Goal: Transaction & Acquisition: Purchase product/service

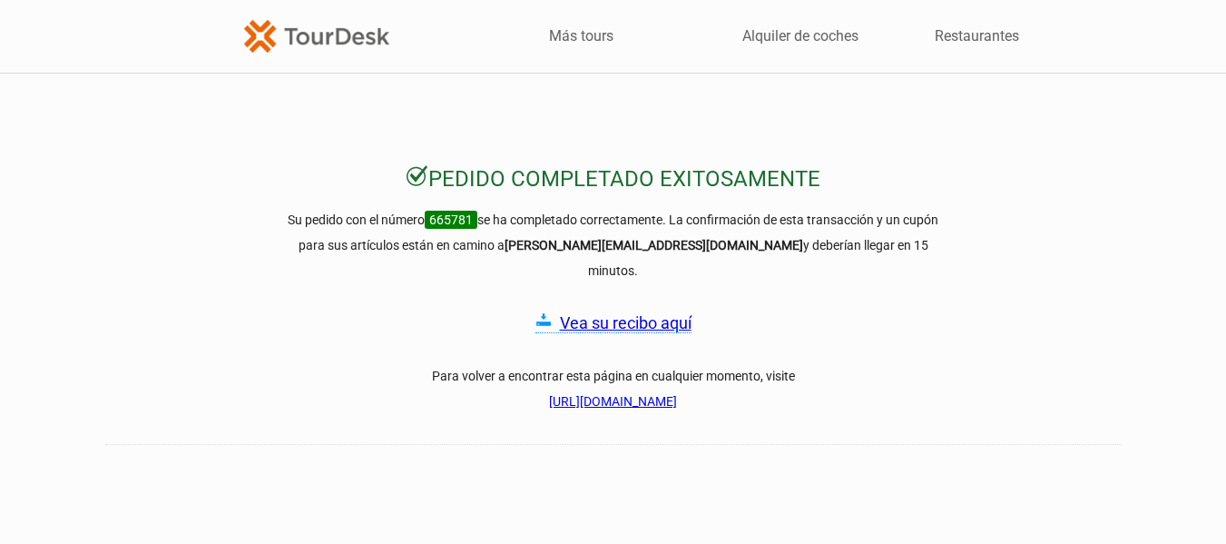
click at [345, 35] on img at bounding box center [316, 36] width 145 height 32
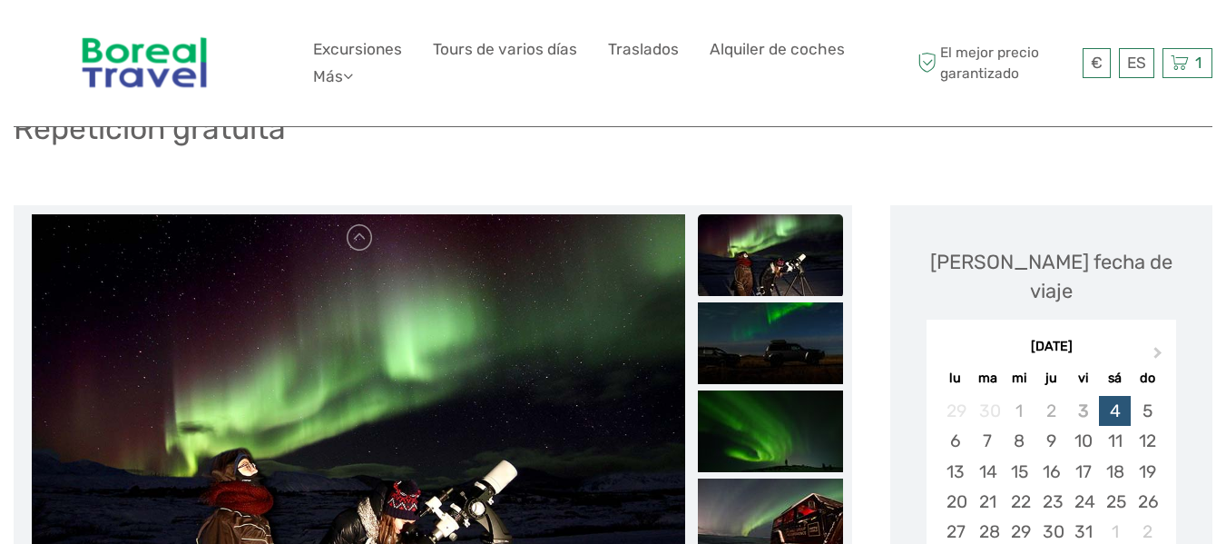
scroll to position [182, 0]
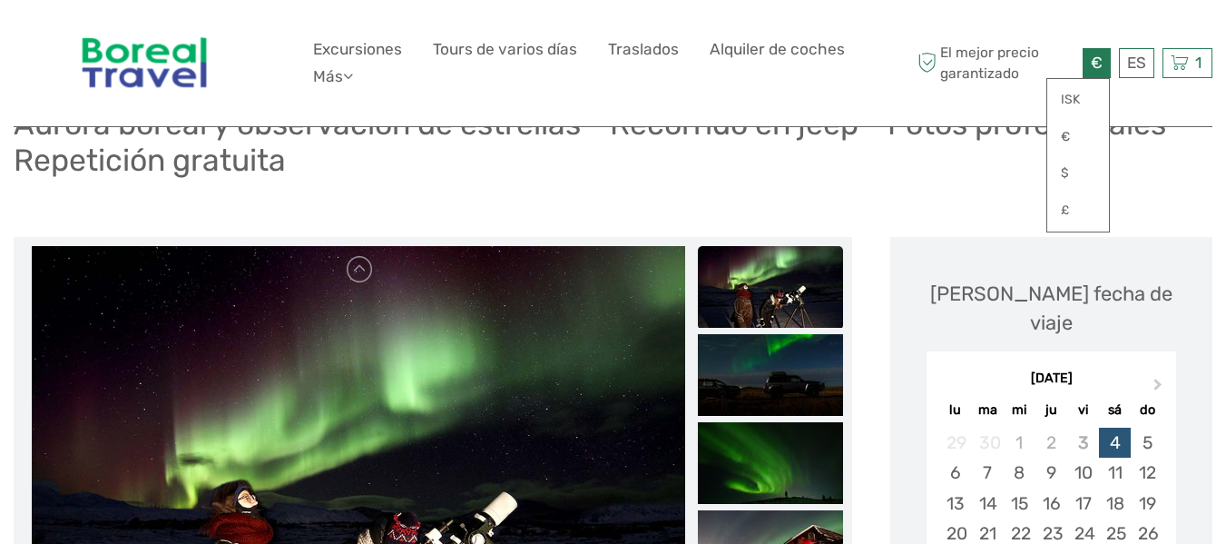
click at [1093, 56] on span "€" at bounding box center [1097, 63] width 12 height 18
click at [1065, 134] on link "€" at bounding box center [1078, 137] width 62 height 33
click at [1071, 173] on link "$" at bounding box center [1078, 173] width 62 height 33
click at [1075, 127] on link "€" at bounding box center [1078, 137] width 62 height 33
click at [1160, 179] on div "Aurora boreal y observación de estrellas - Recorrido en jeep - Fotos profesiona…" at bounding box center [613, 149] width 1199 height 103
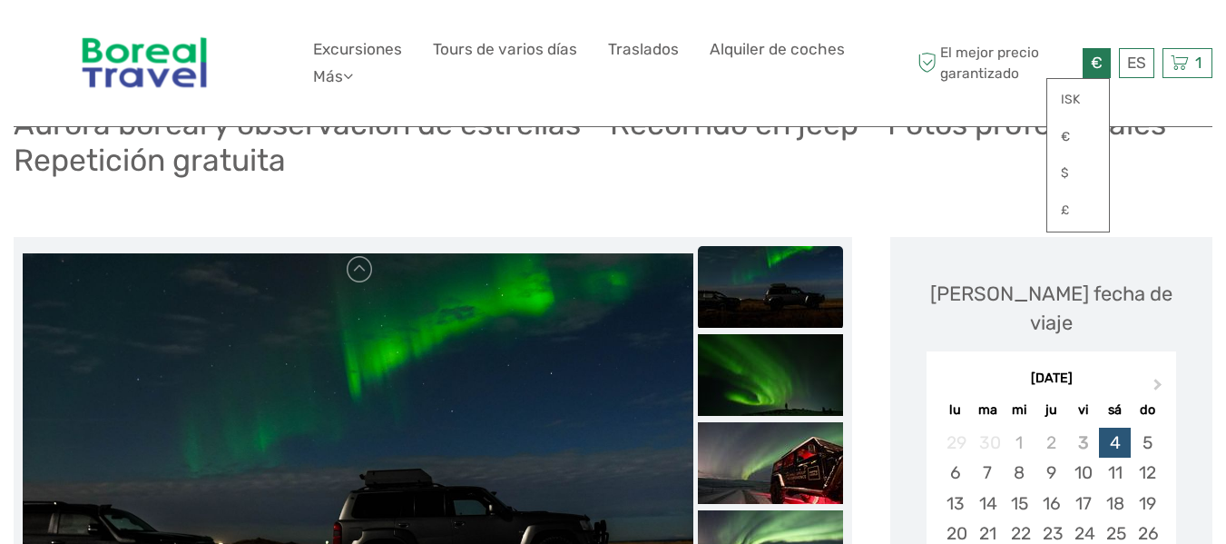
click at [1105, 69] on div "€ ISK € $ £" at bounding box center [1097, 63] width 28 height 30
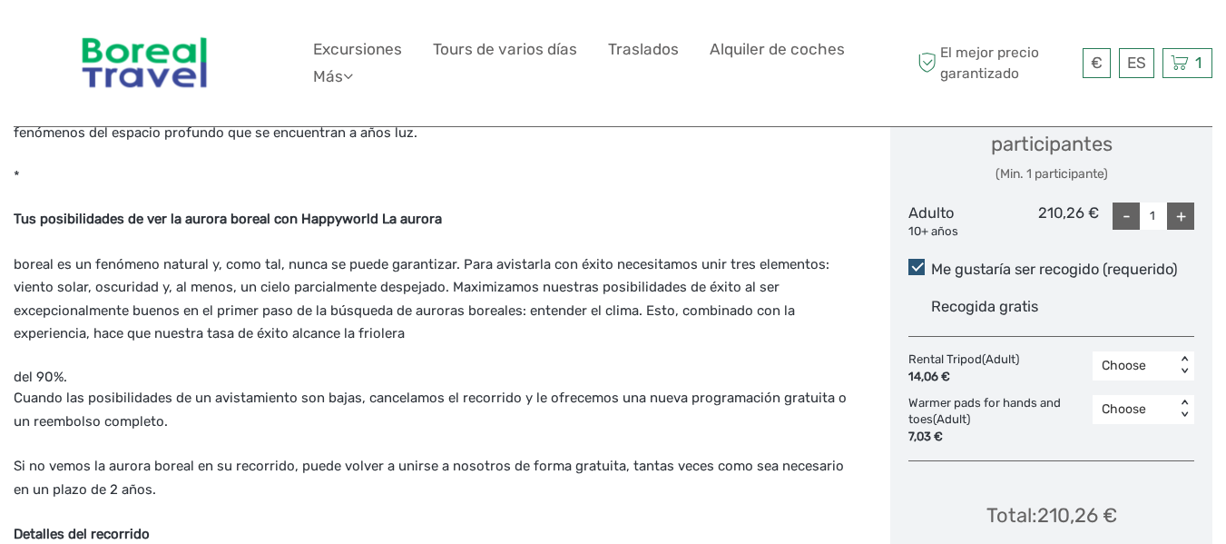
scroll to position [908, 0]
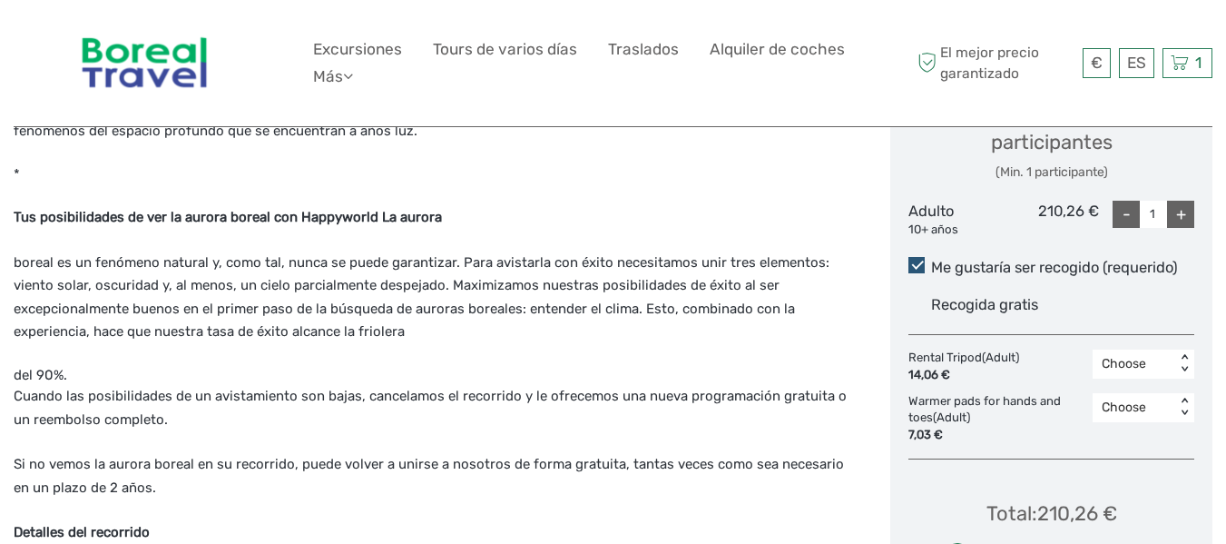
click at [1191, 201] on div "+" at bounding box center [1180, 214] width 27 height 27
type input "2"
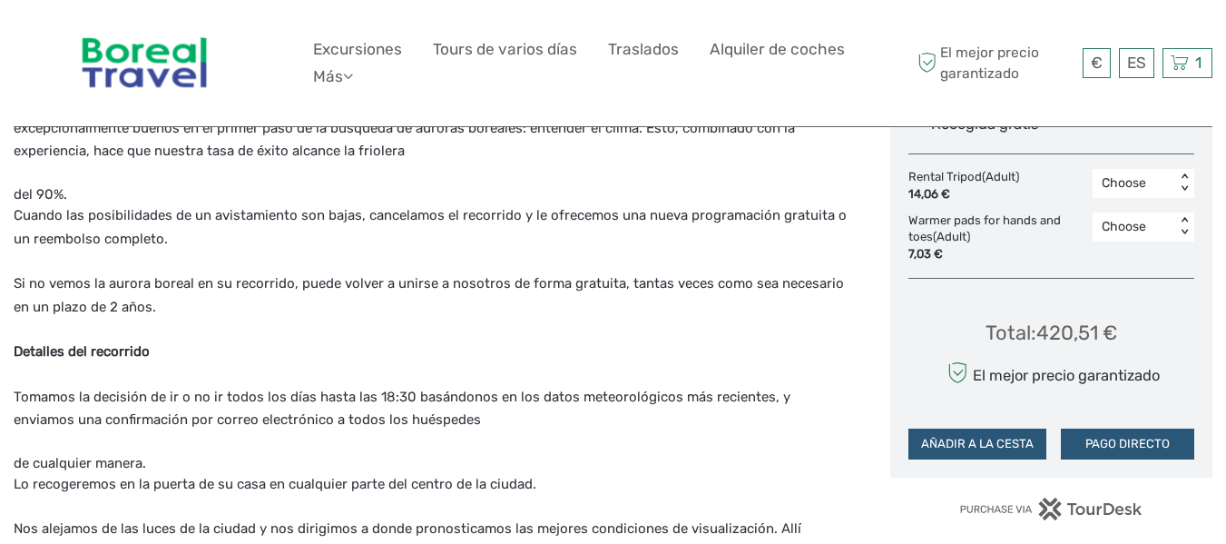
scroll to position [1089, 0]
drag, startPoint x: 1120, startPoint y: 307, endPoint x: 1041, endPoint y: 300, distance: 79.3
click at [1041, 300] on div "Total : 420,51 € El mejor precio garantizado AÑADIR A LA CESTA PAGO DIRECTO" at bounding box center [1051, 375] width 286 height 166
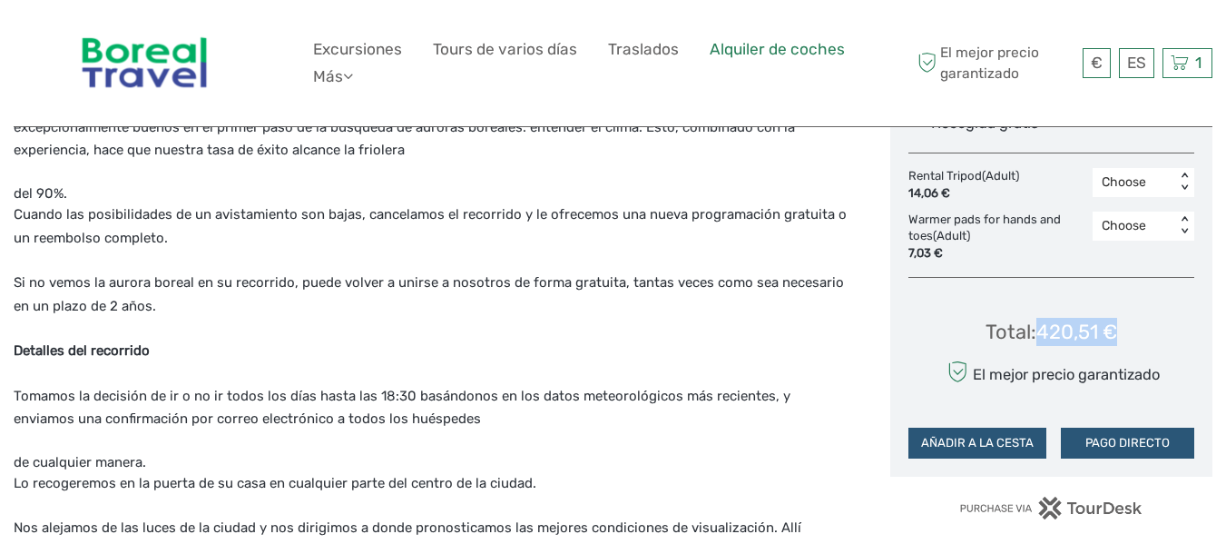
copy div "420,51 €"
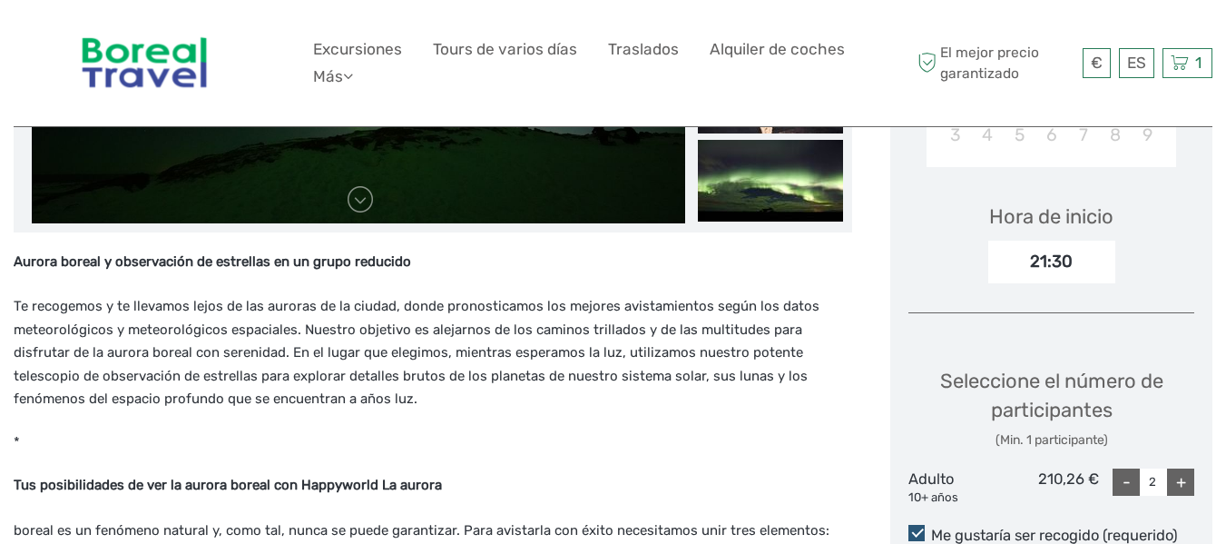
scroll to position [635, 0]
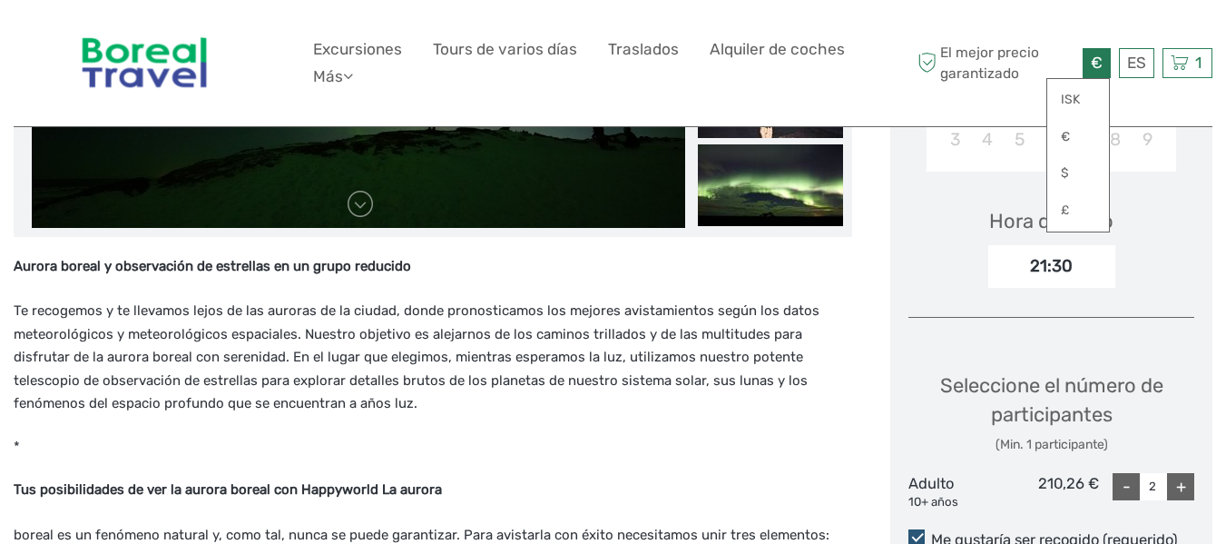
click at [1089, 67] on div "€ ISK € $ £" at bounding box center [1097, 63] width 28 height 30
click at [1094, 169] on link "$" at bounding box center [1078, 173] width 62 height 33
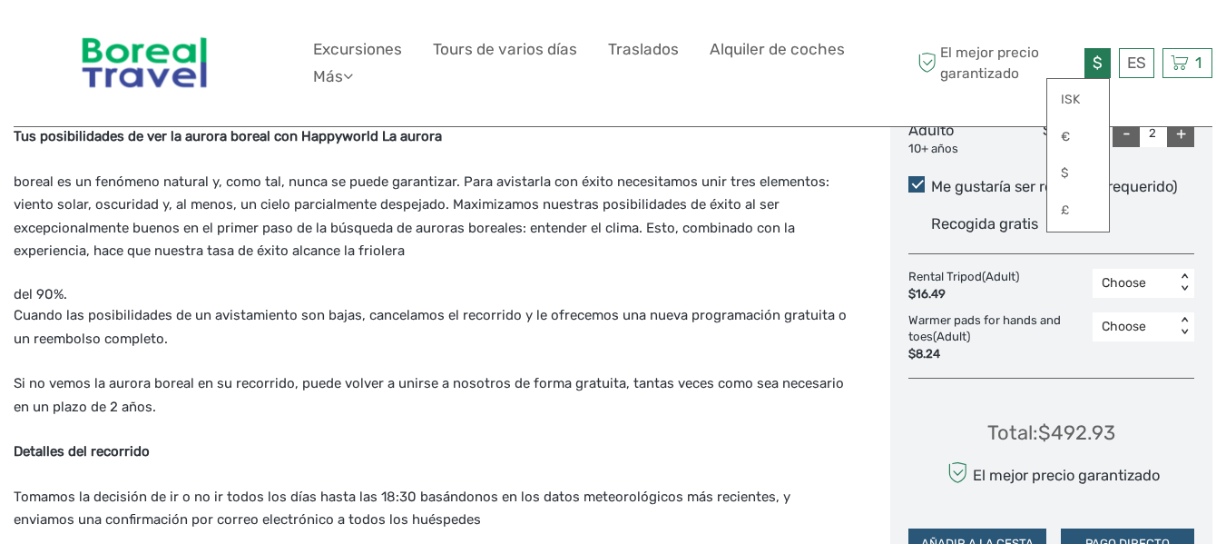
scroll to position [1089, 0]
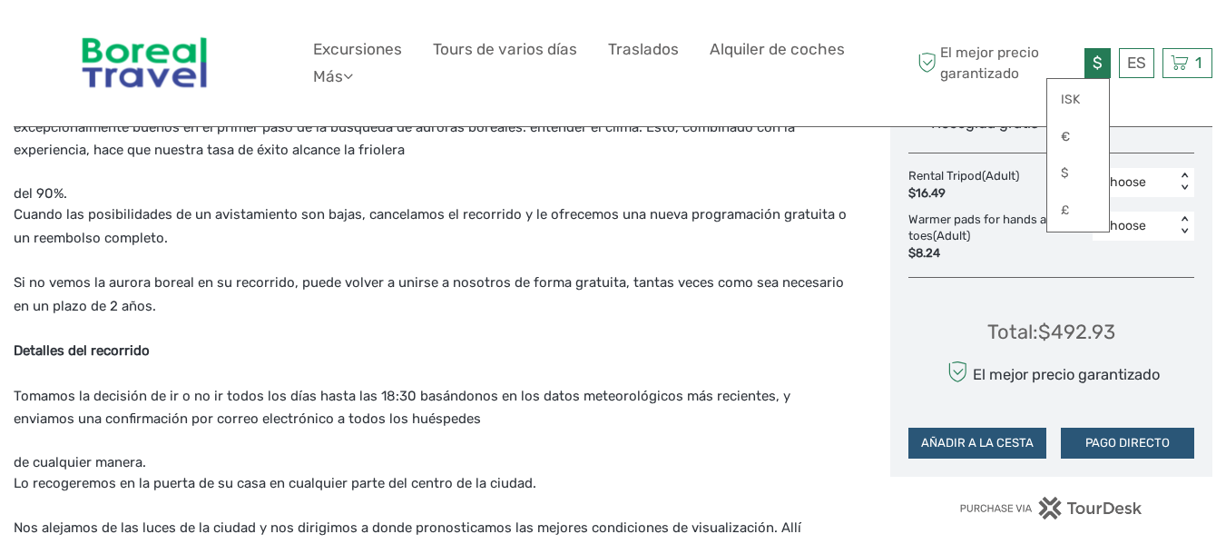
click at [1145, 310] on div "Total : $492.93 El mejor precio garantizado AÑADIR A LA CESTA PAGO DIRECTO" at bounding box center [1051, 375] width 286 height 166
drag, startPoint x: 1118, startPoint y: 304, endPoint x: 1044, endPoint y: 300, distance: 74.5
click at [1044, 300] on div "Total : $492.93 El mejor precio garantizado AÑADIR A LA CESTA PAGO DIRECTO" at bounding box center [1051, 375] width 286 height 166
copy div "$492.93"
